Goal: Task Accomplishment & Management: Use online tool/utility

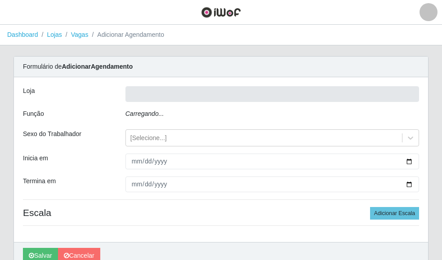
type input "Rede Econômico - Prata"
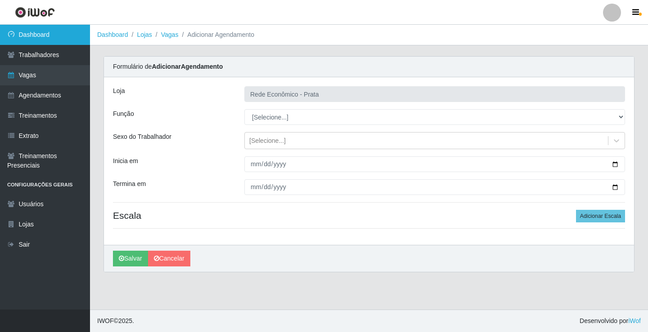
click at [18, 30] on link "Dashboard" at bounding box center [45, 35] width 90 height 20
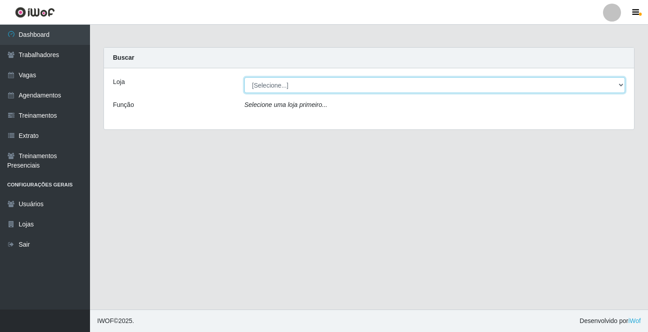
click at [442, 86] on select "[Selecione...] Rede Econômico - Prata" at bounding box center [434, 85] width 380 height 16
select select "192"
click at [244, 77] on select "[Selecione...] Rede Econômico - Prata" at bounding box center [434, 85] width 380 height 16
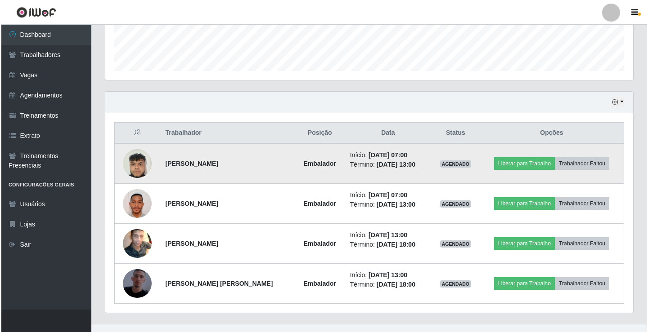
scroll to position [265, 0]
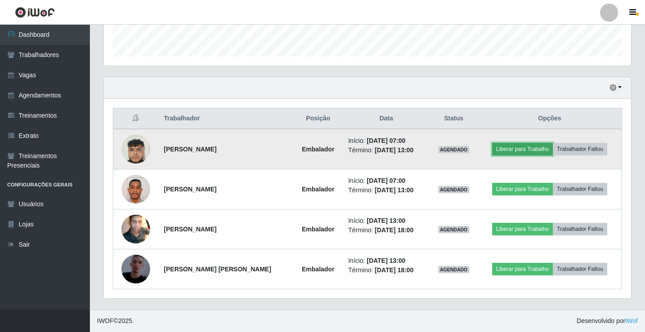
click at [442, 146] on button "Liberar para Trabalho" at bounding box center [522, 149] width 61 height 13
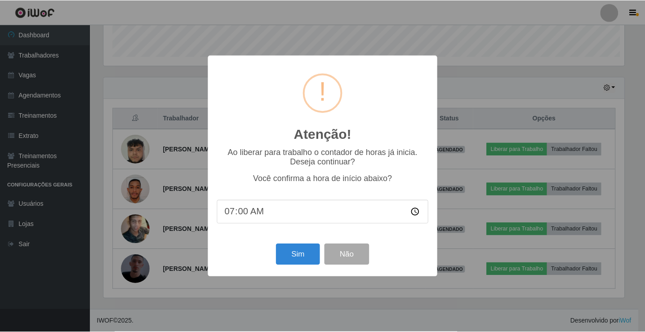
scroll to position [187, 523]
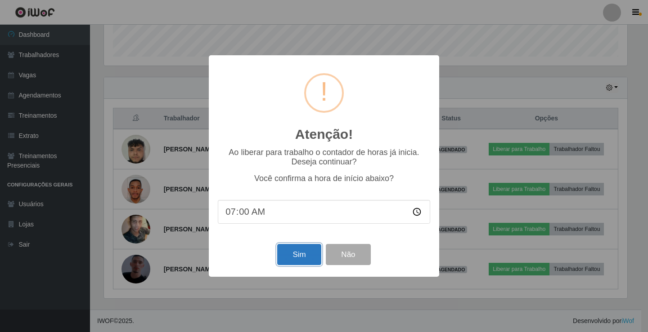
click at [296, 256] on button "Sim" at bounding box center [299, 254] width 44 height 21
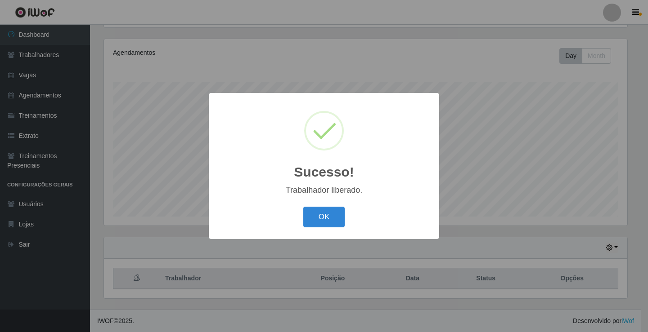
click at [303, 207] on button "OK" at bounding box center [324, 217] width 42 height 21
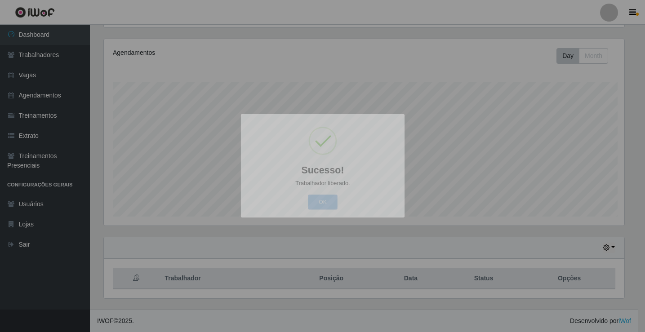
scroll to position [187, 528]
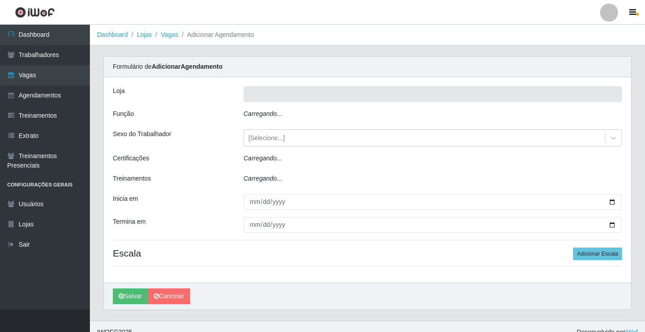
type input "Rede Econômico - Prata"
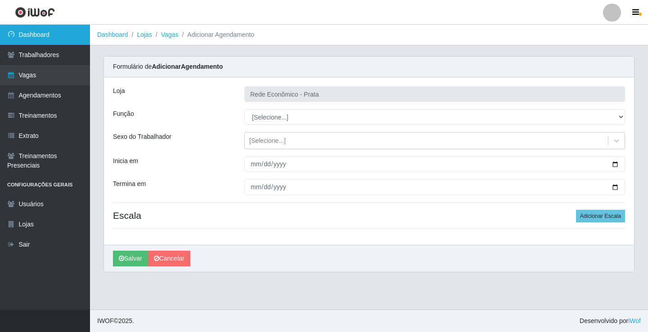
click at [67, 39] on link "Dashboard" at bounding box center [45, 35] width 90 height 20
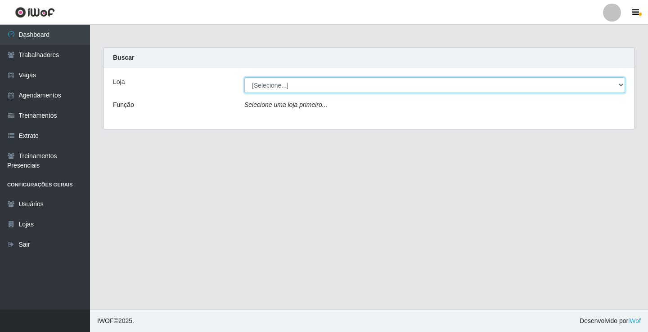
click at [621, 84] on select "[Selecione...] Rede Econômico - Prata" at bounding box center [434, 85] width 380 height 16
select select "192"
click at [244, 77] on select "[Selecione...] Rede Econômico - Prata" at bounding box center [434, 85] width 380 height 16
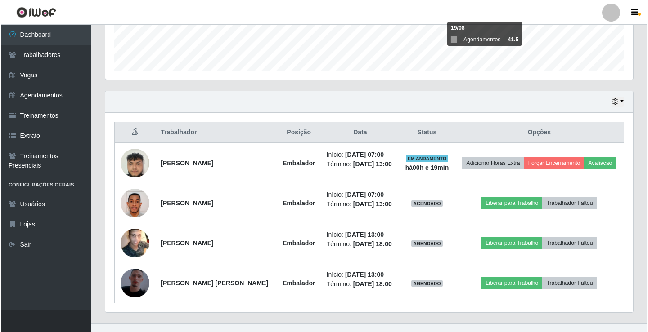
scroll to position [265, 0]
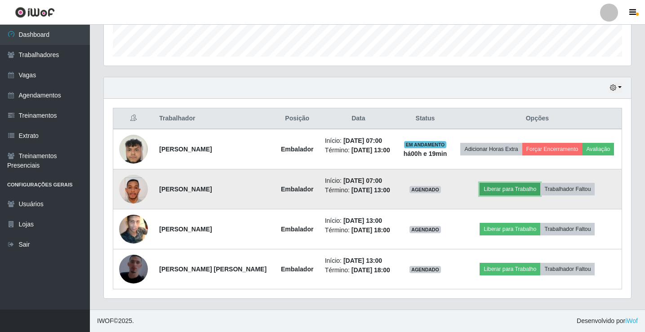
click at [514, 193] on button "Liberar para Trabalho" at bounding box center [510, 189] width 61 height 13
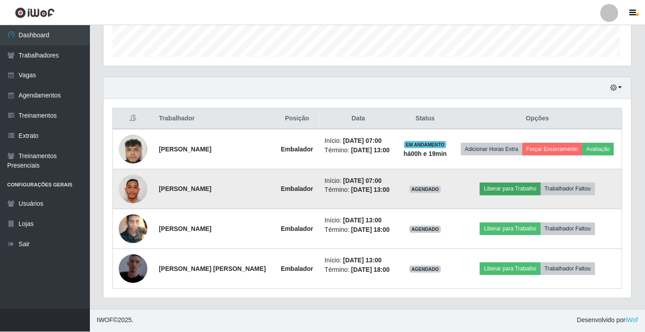
scroll to position [187, 523]
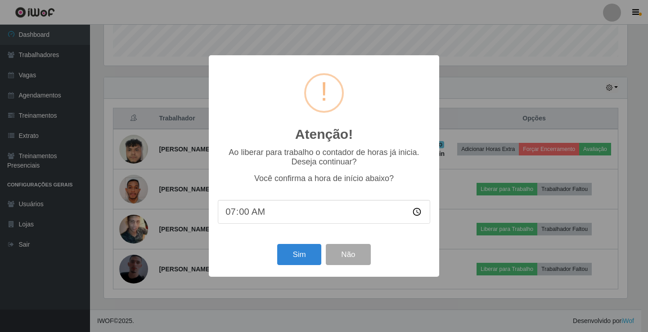
click at [246, 216] on input "07:00" at bounding box center [324, 212] width 212 height 24
type input "07:19"
click at [306, 258] on button "Sim" at bounding box center [299, 254] width 44 height 21
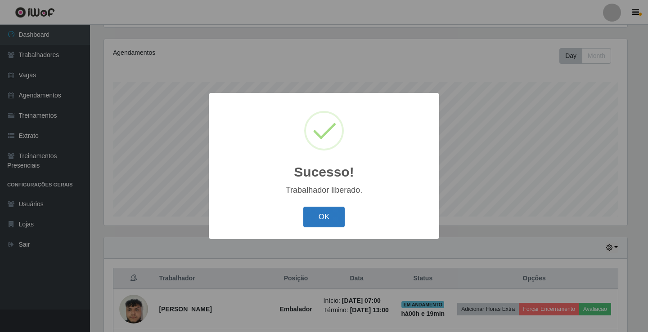
click at [317, 219] on button "OK" at bounding box center [324, 217] width 42 height 21
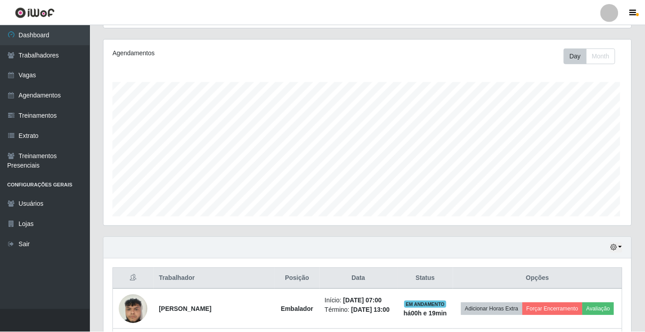
scroll to position [187, 528]
